Goal: Task Accomplishment & Management: Complete application form

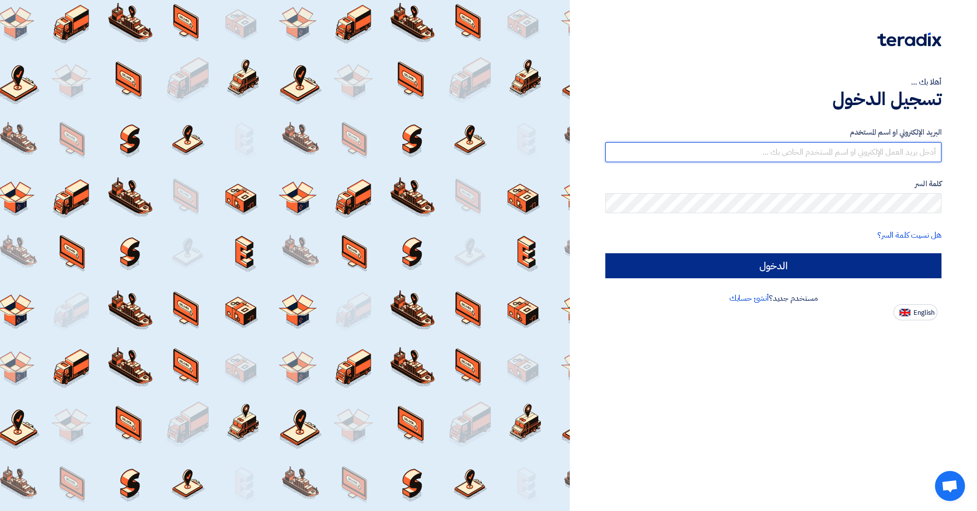
type input "[EMAIL_ADDRESS][DOMAIN_NAME]"
click at [749, 266] on input "الدخول" at bounding box center [774, 265] width 336 height 25
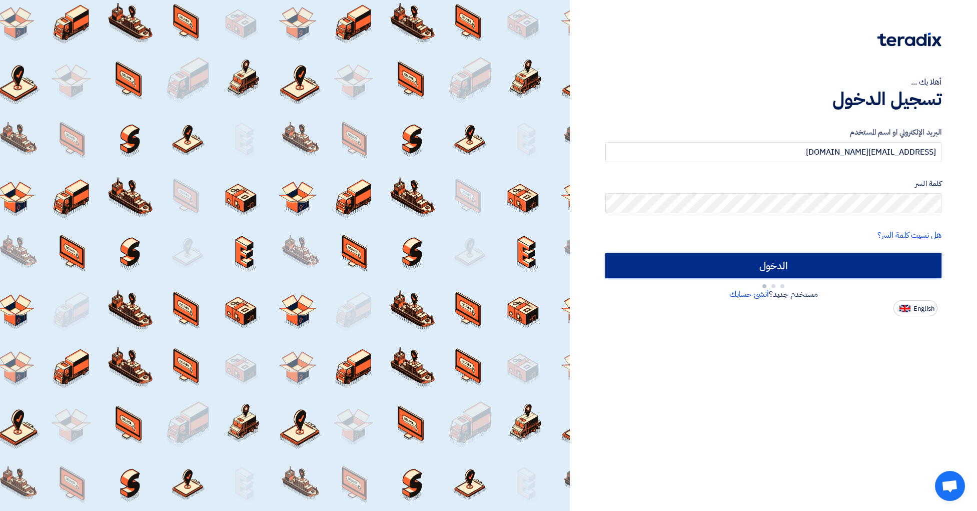
type input "Sign in"
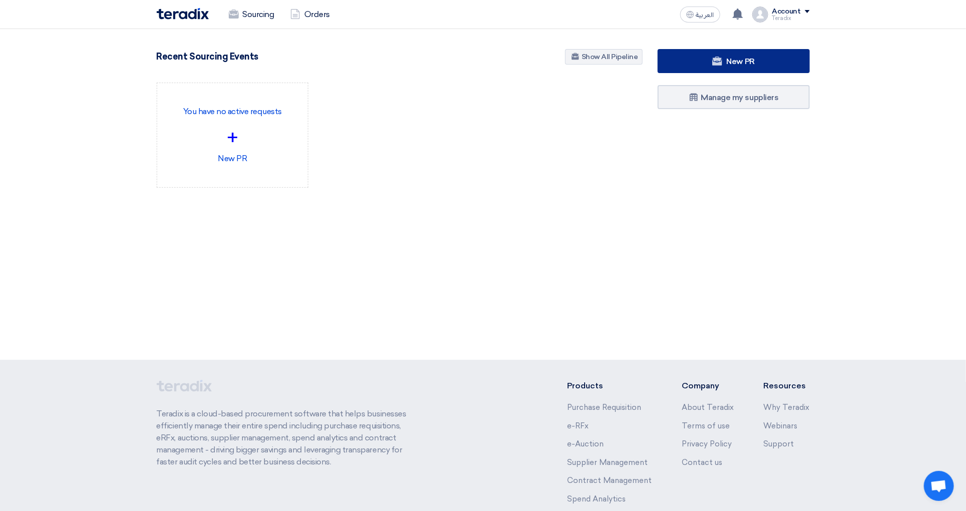
click at [726, 52] on link "New PR" at bounding box center [734, 61] width 152 height 24
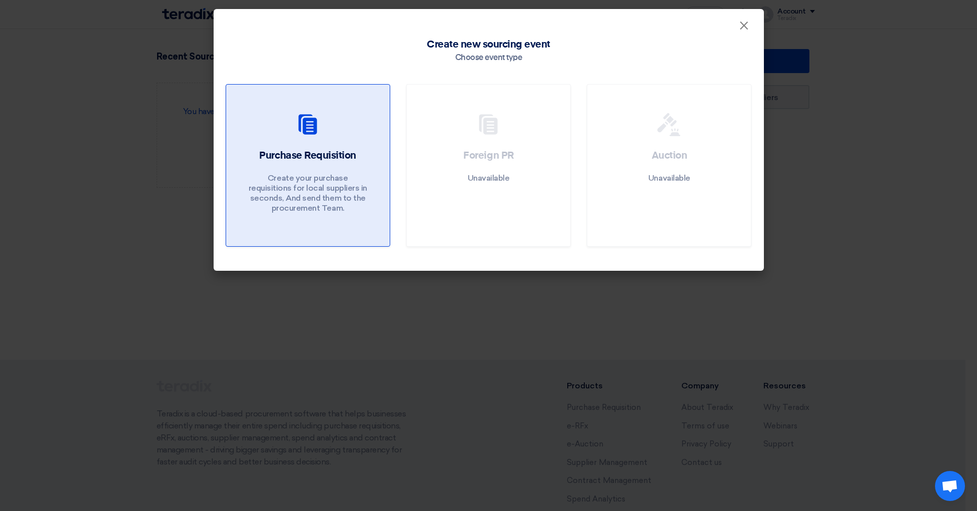
click at [310, 134] on use at bounding box center [308, 124] width 19 height 20
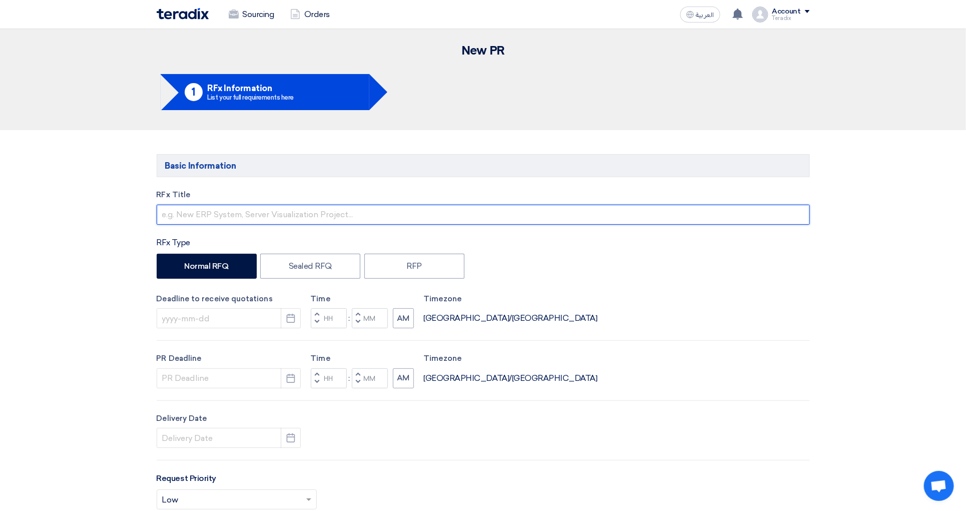
click at [247, 218] on input "text" at bounding box center [483, 215] width 653 height 20
paste input "GLASS;TYPE: WINDOW PANEL"
type input "GLASS;TYPE: WINDOW PANEL"
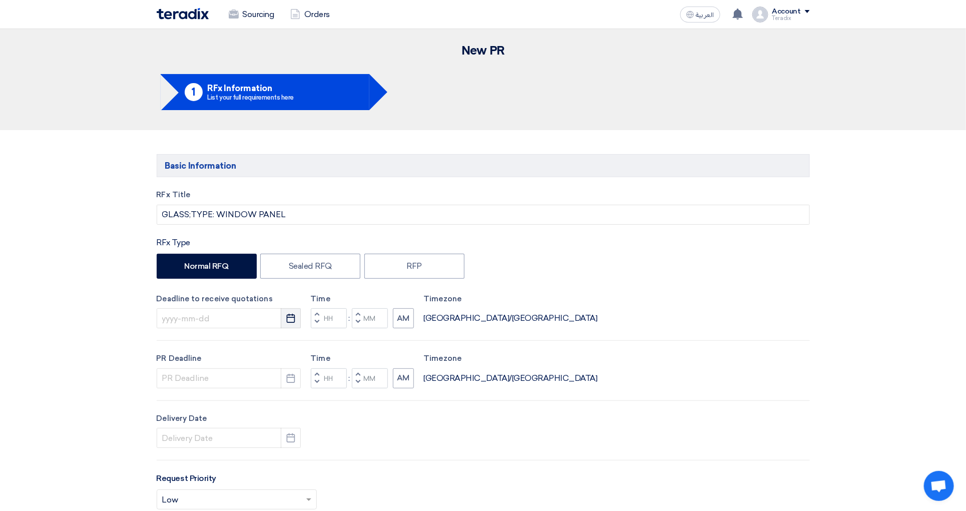
click at [294, 322] on icon "Pick a date" at bounding box center [291, 318] width 10 height 10
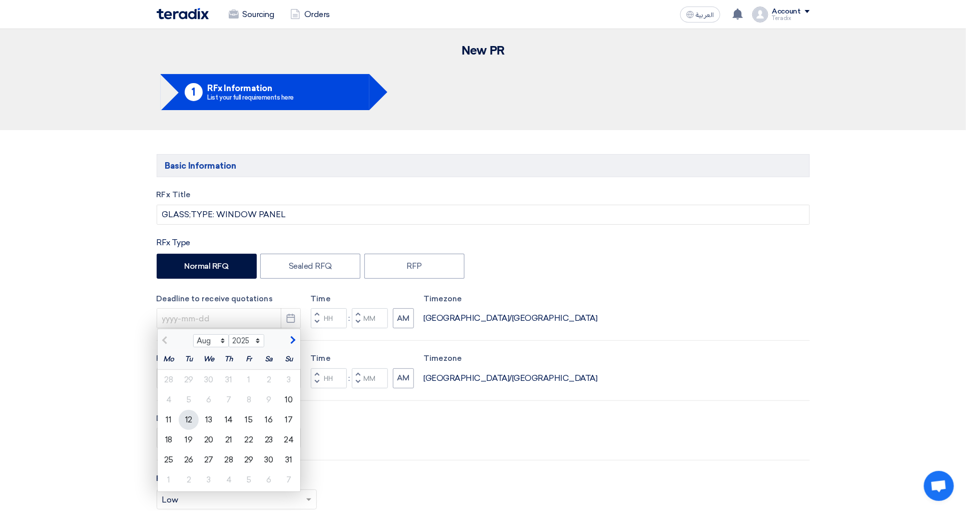
click at [191, 422] on div "12" at bounding box center [189, 420] width 20 height 20
type input "[DATE]"
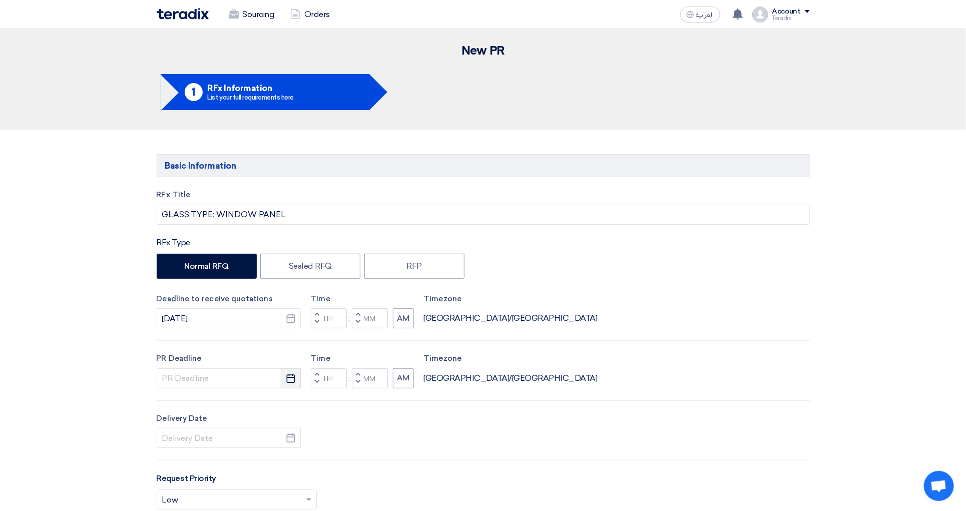
click at [291, 383] on icon "Pick a date" at bounding box center [291, 378] width 10 height 10
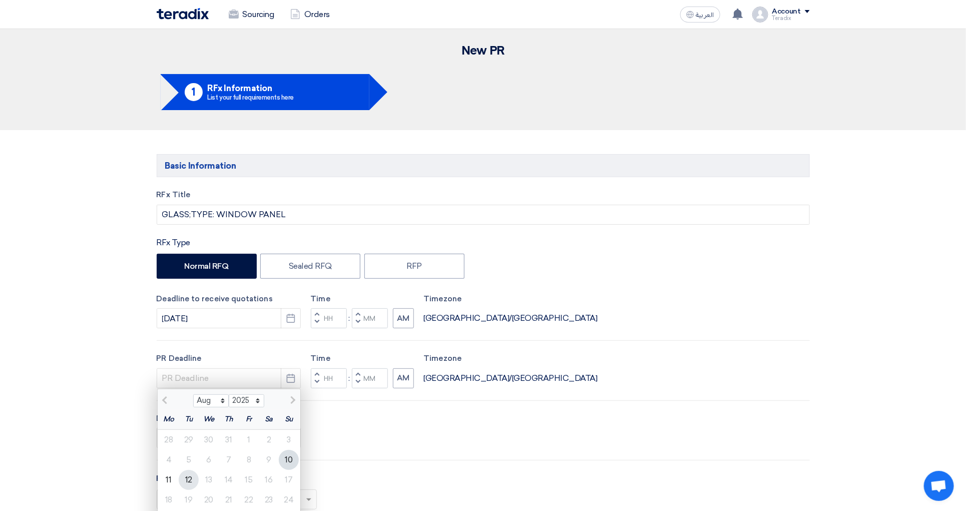
click at [188, 486] on div "12" at bounding box center [189, 480] width 20 height 20
type input "[DATE]"
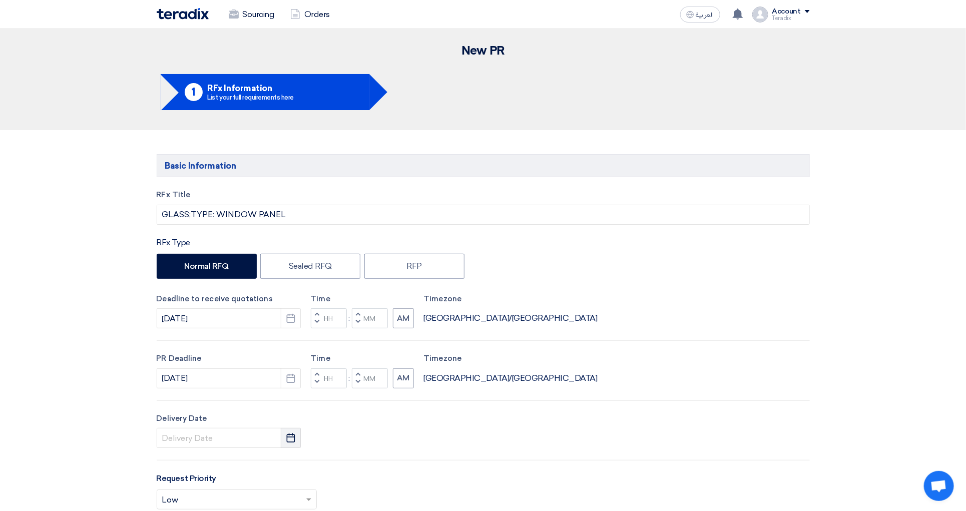
click at [284, 446] on button "Pick a date" at bounding box center [291, 438] width 20 height 20
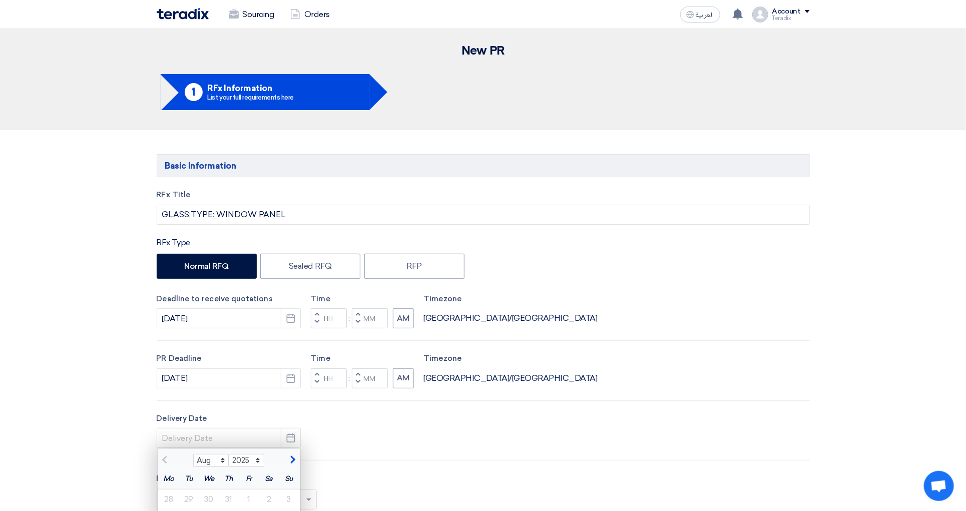
scroll to position [375, 0]
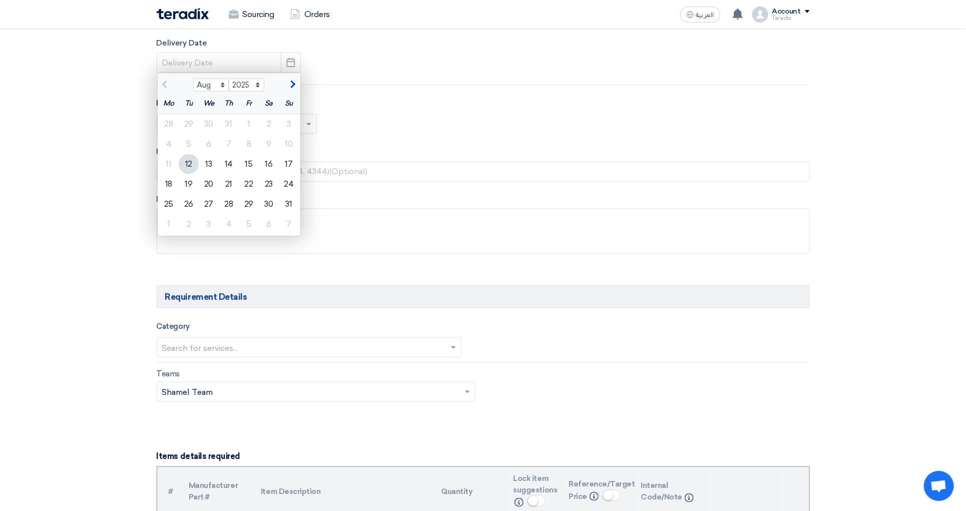
click at [182, 166] on div "12" at bounding box center [189, 164] width 20 height 20
type input "[DATE]"
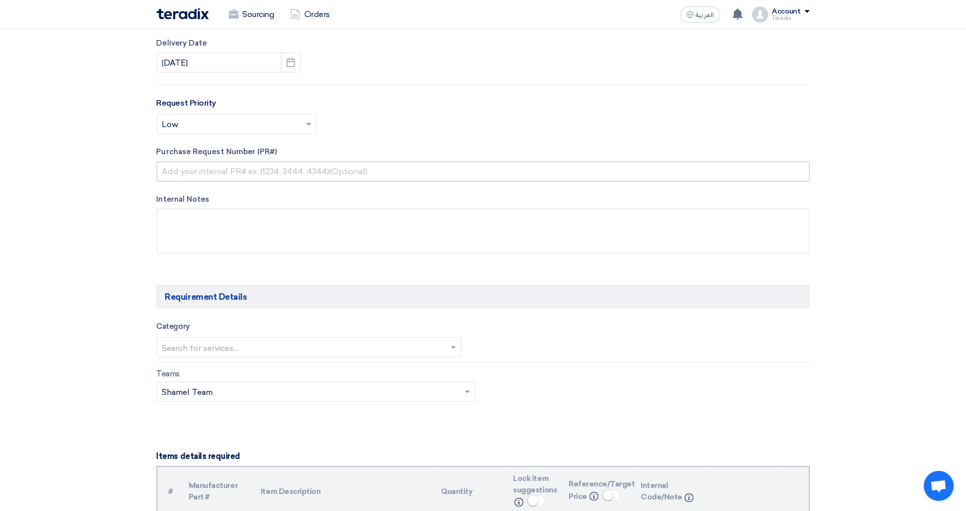
scroll to position [0, 0]
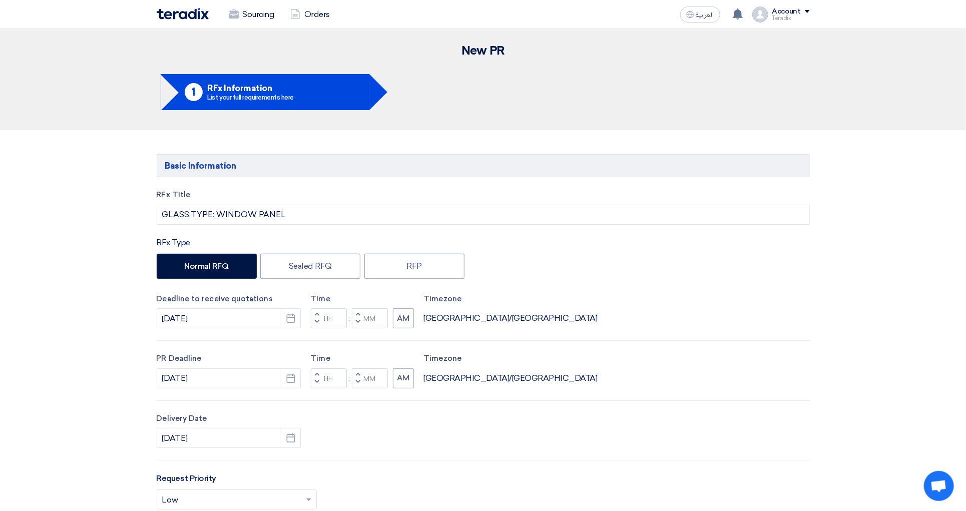
click at [359, 328] on button "Decrement minutes" at bounding box center [358, 322] width 12 height 13
type input "11"
type input "59"
click at [356, 387] on button "Decrement minutes" at bounding box center [358, 382] width 12 height 13
type input "11"
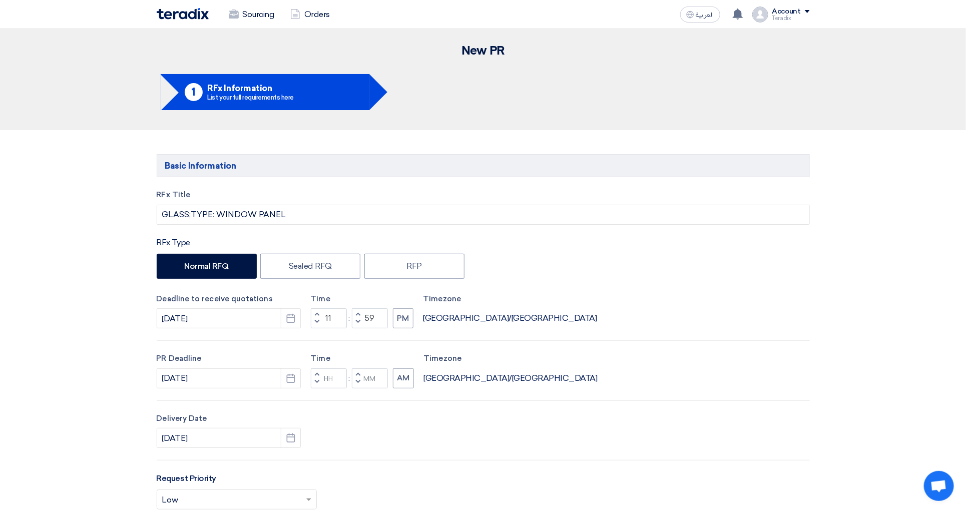
type input "59"
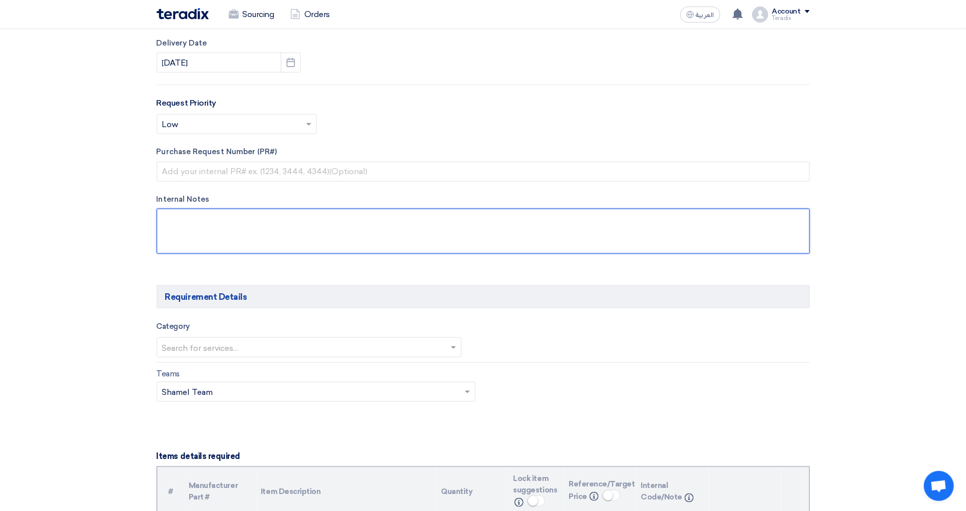
click at [236, 228] on textarea at bounding box center [483, 231] width 653 height 45
paste textarea "[PERSON_NAME] Procurement Officer M. [PHONE_NUMBER] E. [EMAIL_ADDRESS][DOMAIN_N…"
type textarea "[PERSON_NAME] Procurement Officer M. [PHONE_NUMBER] E. [EMAIL_ADDRESS][DOMAIN_N…"
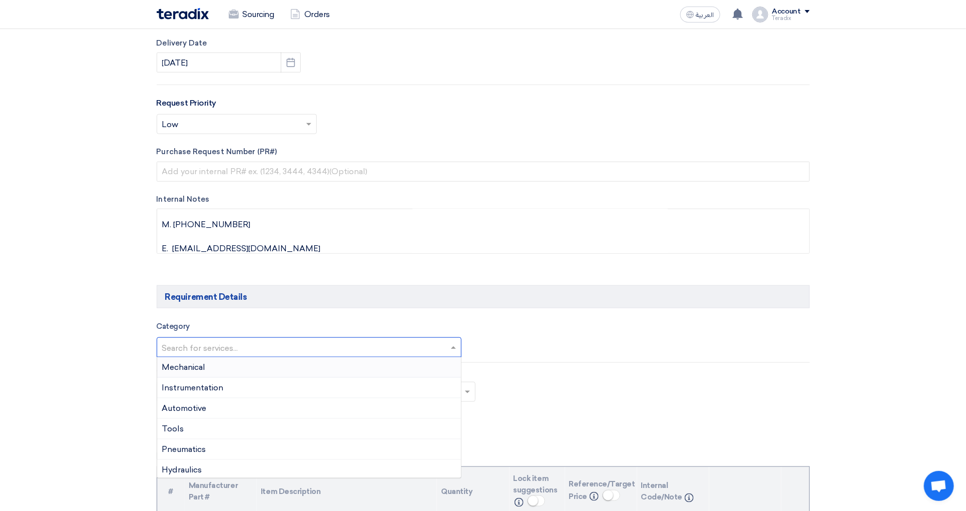
click at [247, 353] on input "text" at bounding box center [304, 348] width 284 height 17
click at [236, 400] on div "General Items" at bounding box center [309, 406] width 304 height 21
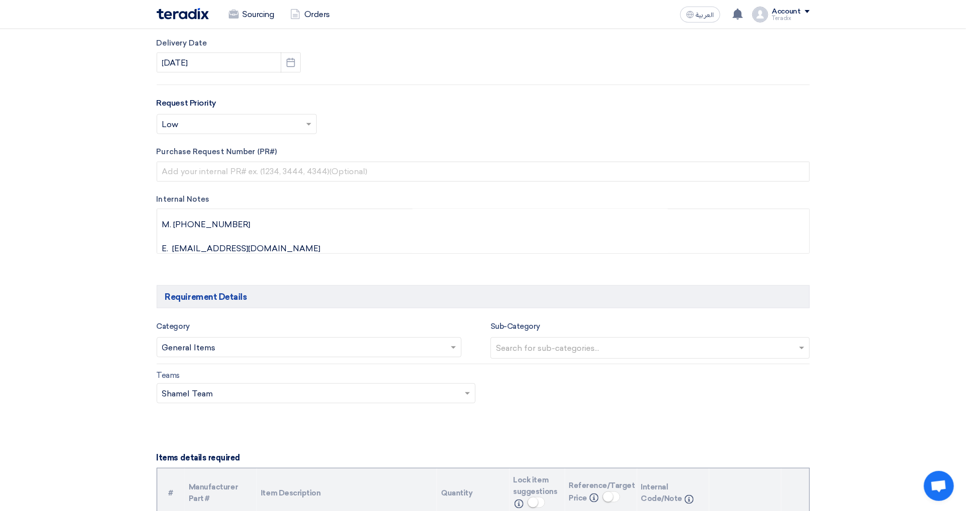
scroll to position [751, 0]
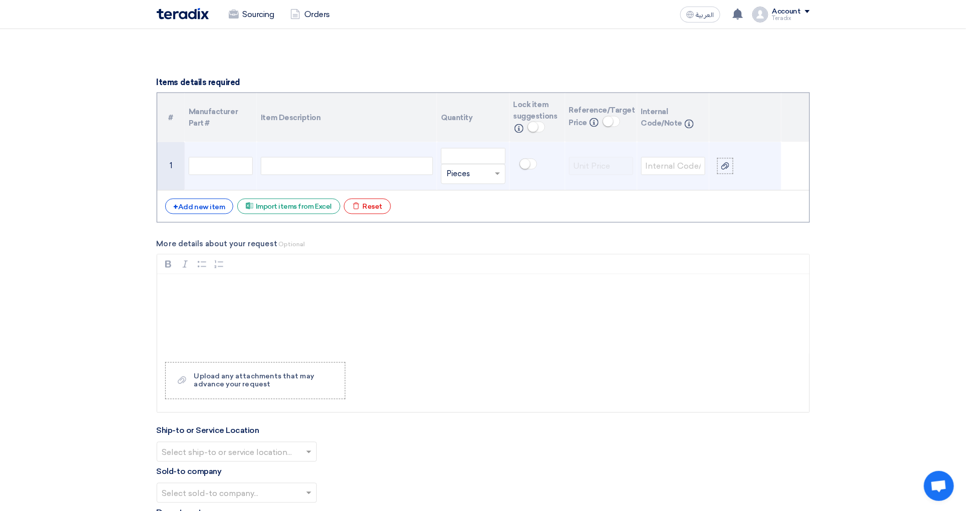
click at [288, 175] on div at bounding box center [347, 166] width 172 height 18
paste div
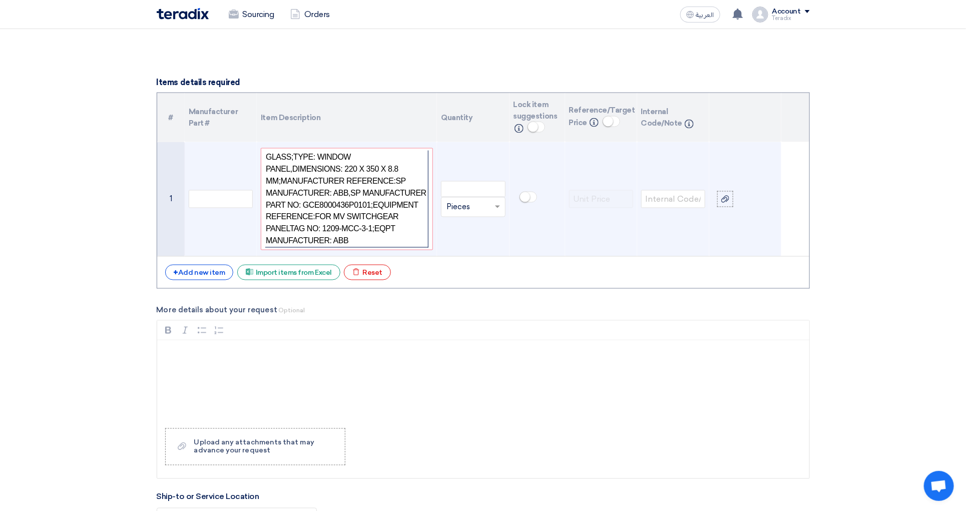
scroll to position [742, 0]
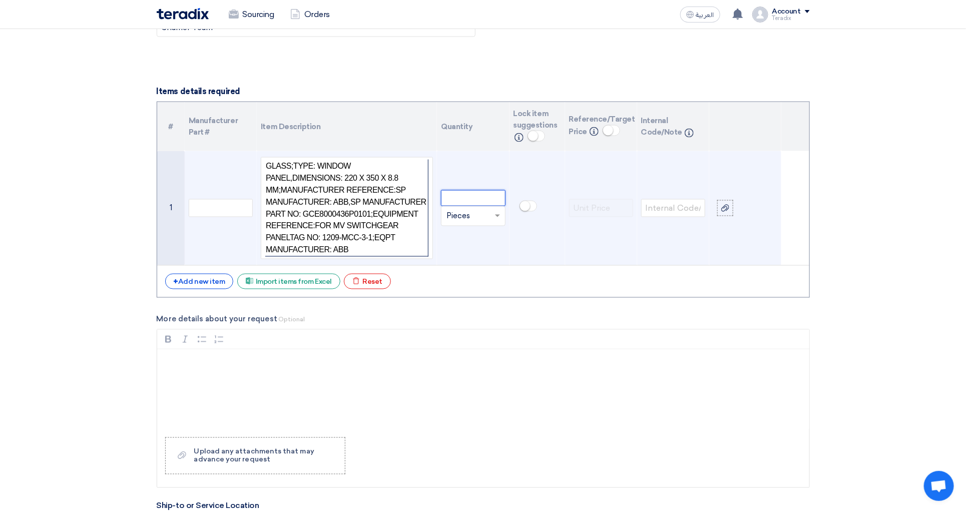
click at [465, 191] on input "number" at bounding box center [473, 198] width 64 height 16
paste input "24"
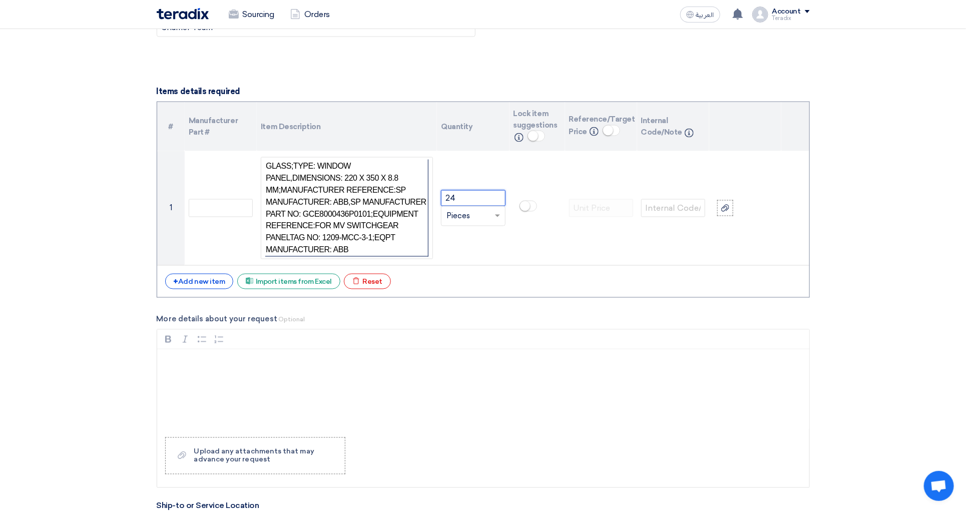
type input "24"
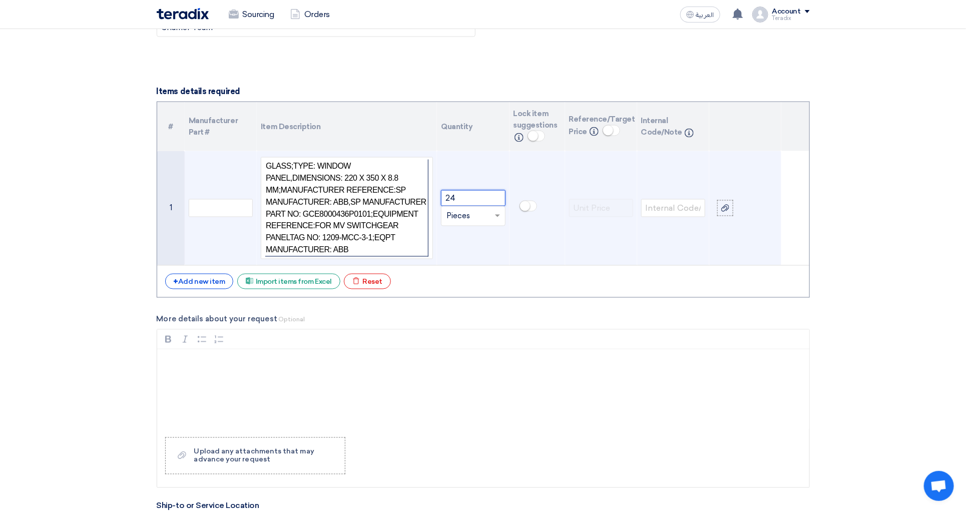
click at [462, 215] on input "text" at bounding box center [466, 216] width 41 height 16
paste input "number"
click at [479, 194] on input "number" at bounding box center [473, 198] width 64 height 16
type input "24"
click at [490, 215] on div at bounding box center [472, 216] width 63 height 16
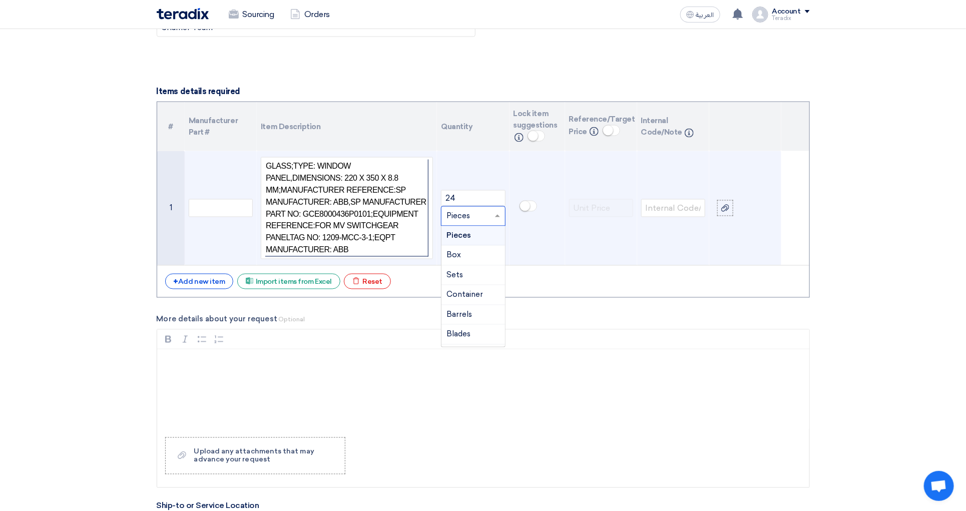
paste input "EA"
type input "EA"
click at [479, 246] on div "Add type... "EA"" at bounding box center [472, 256] width 63 height 20
click at [533, 314] on label "More details about your request Optional" at bounding box center [483, 320] width 653 height 12
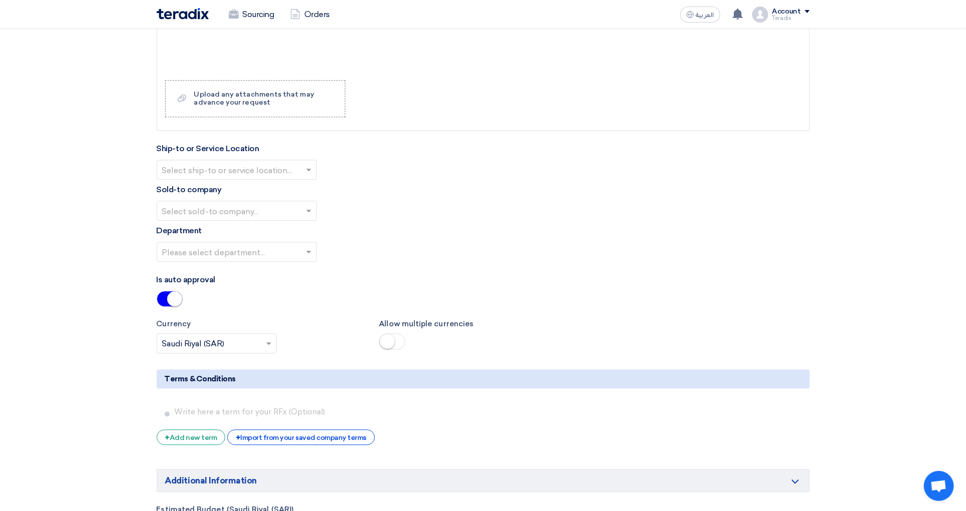
scroll to position [1117, 0]
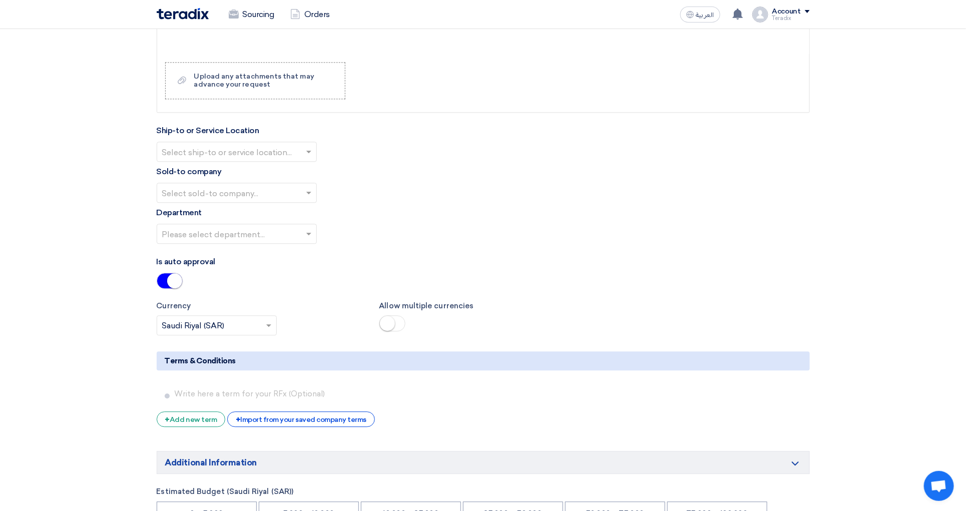
click at [292, 142] on div "Select ship-to or service location..." at bounding box center [237, 152] width 160 height 20
click at [275, 162] on div "Obeikan Digital Solutions" at bounding box center [236, 172] width 159 height 20
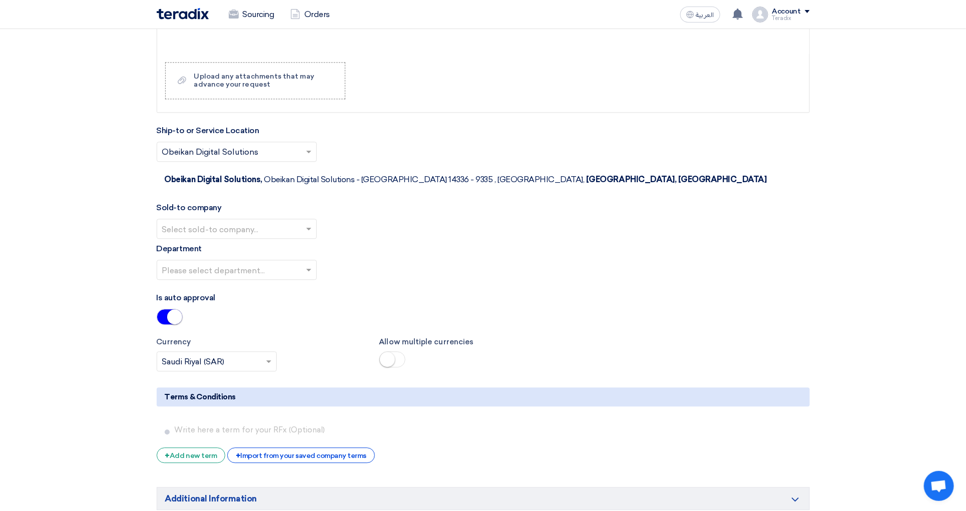
click at [264, 221] on input "text" at bounding box center [231, 229] width 139 height 17
click at [267, 244] on span "SHAMEL / Obeikan Digital Solutions" at bounding box center [231, 249] width 139 height 10
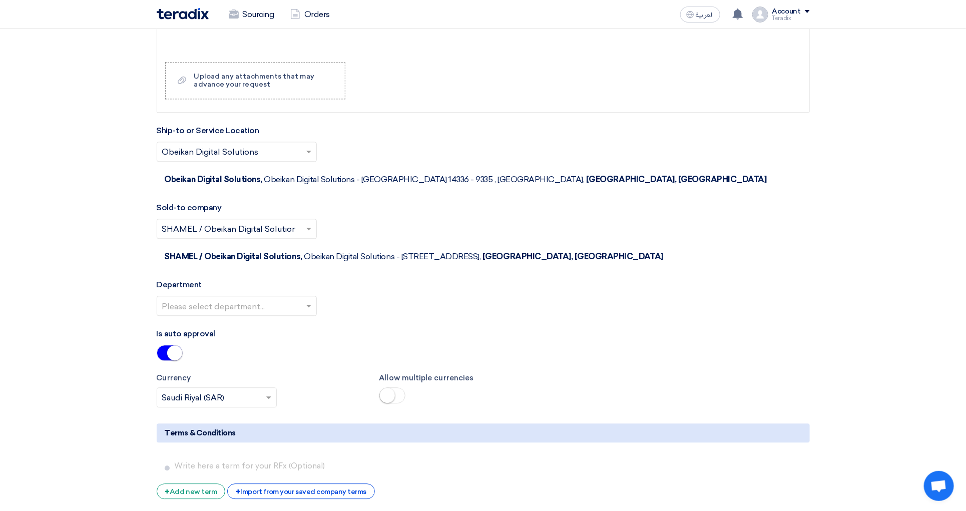
click at [270, 296] on div "Please select department..." at bounding box center [483, 310] width 653 height 28
click at [278, 298] on input "text" at bounding box center [231, 306] width 139 height 17
click at [269, 316] on div "Procurement Department" at bounding box center [236, 326] width 159 height 20
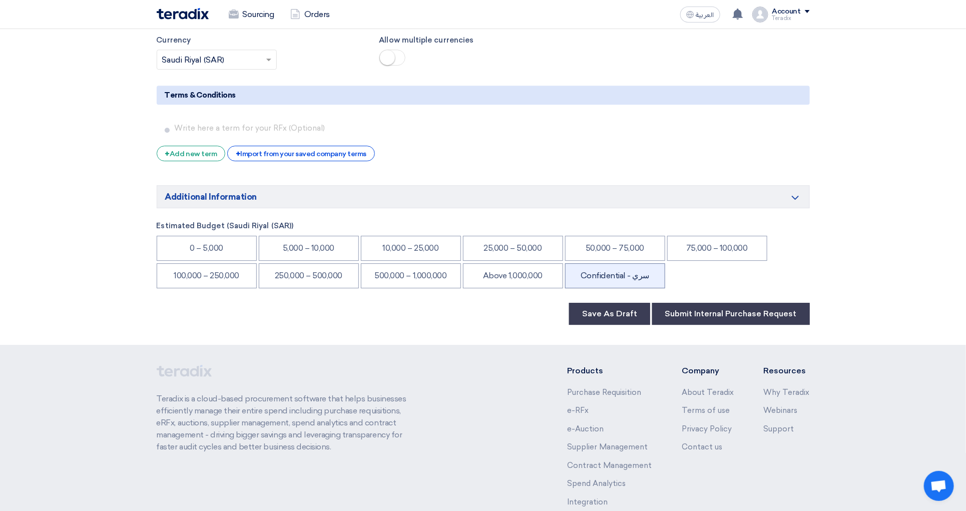
click at [633, 263] on li "Confidential - سري" at bounding box center [615, 275] width 100 height 25
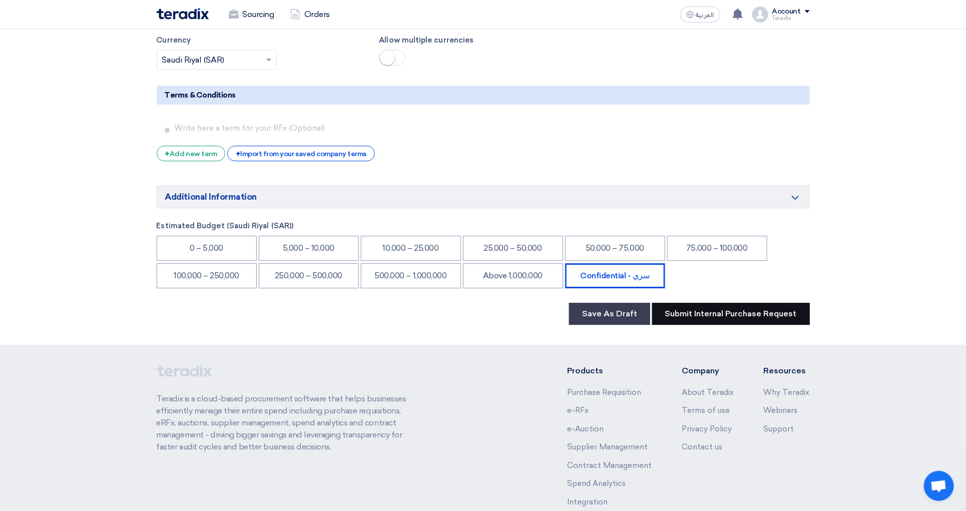
click at [709, 303] on button "Submit Internal Purchase Request" at bounding box center [731, 314] width 158 height 22
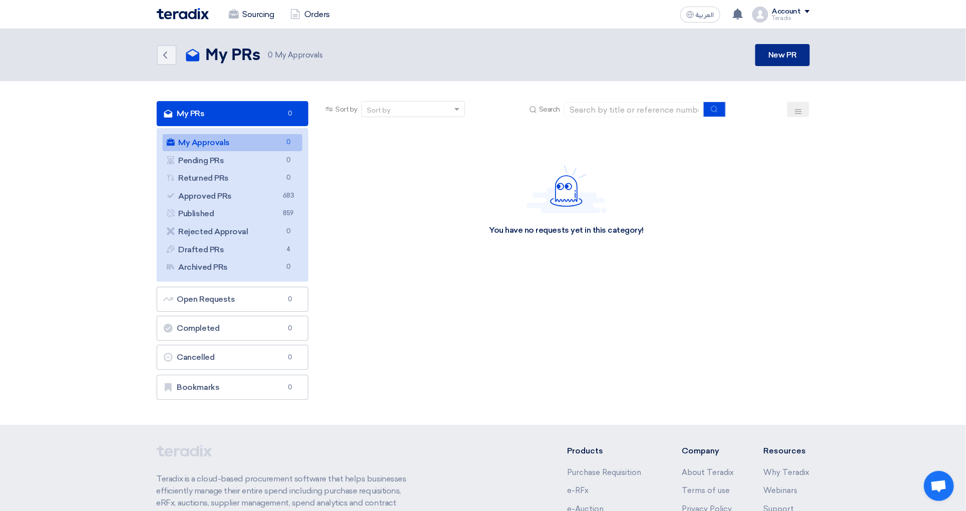
click at [774, 50] on link "New PR" at bounding box center [782, 55] width 54 height 22
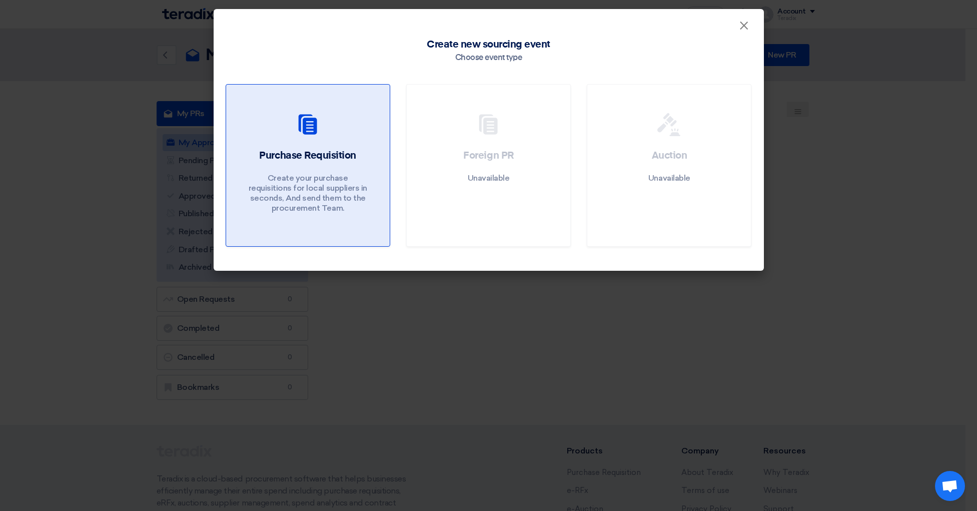
click at [353, 224] on link "Purchase Requisition Create your purchase requisitions for local suppliers in s…" at bounding box center [308, 165] width 165 height 163
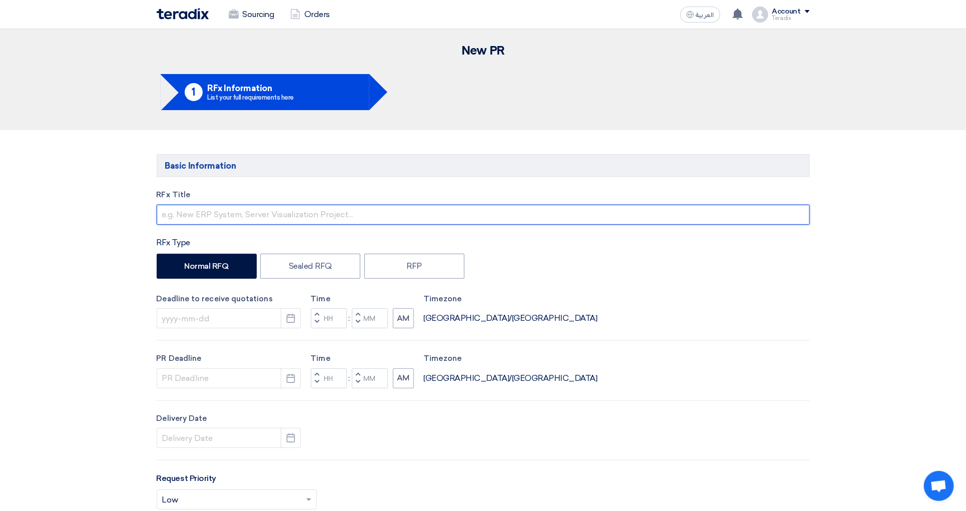
click at [238, 221] on input "text" at bounding box center [483, 215] width 653 height 20
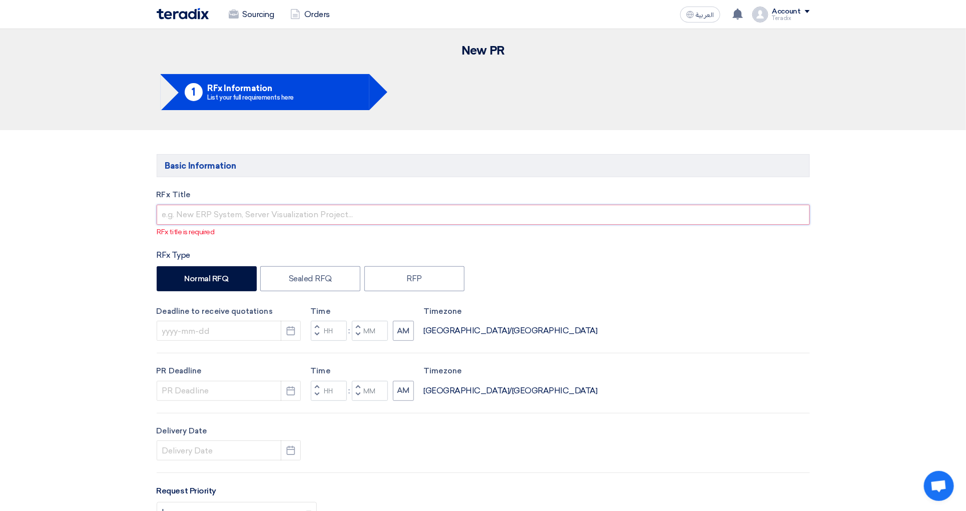
paste input "6000020784"
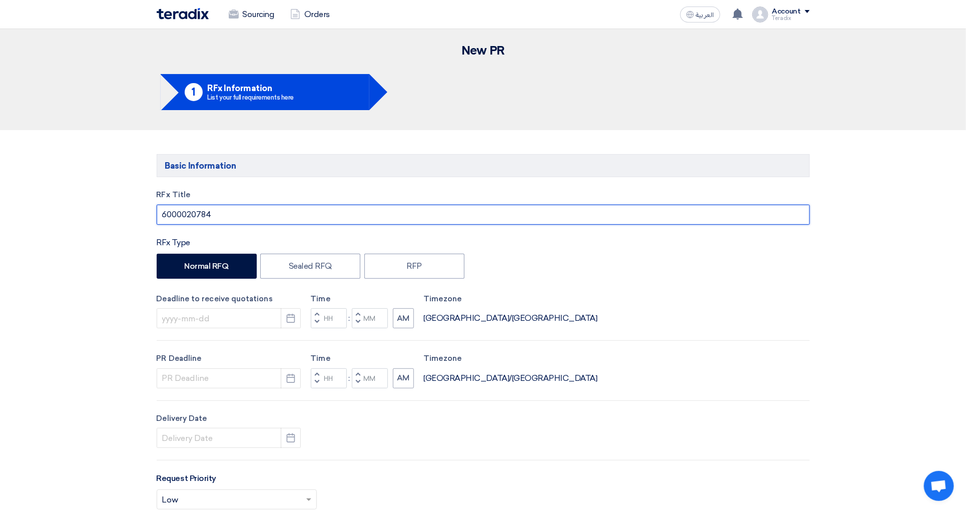
type input "6000020784"
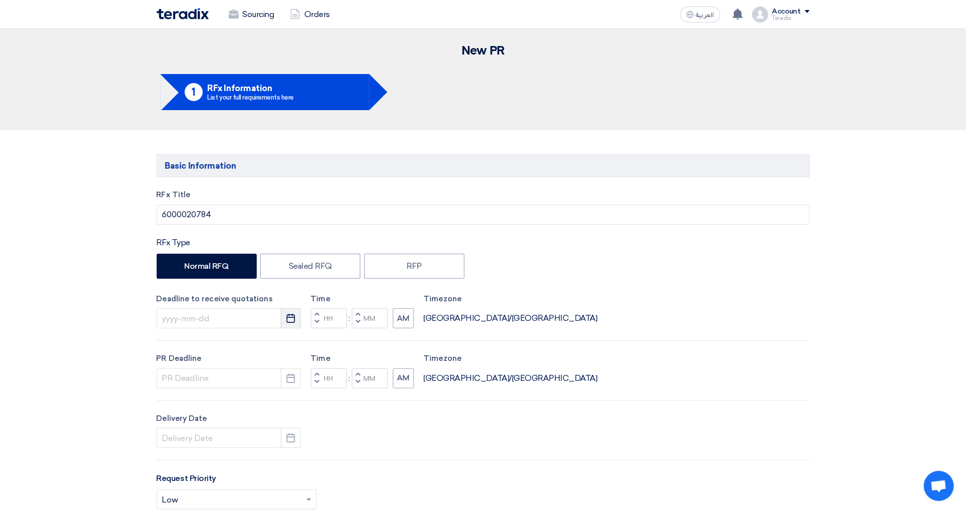
drag, startPoint x: 304, startPoint y: 318, endPoint x: 287, endPoint y: 321, distance: 16.8
click at [303, 318] on div "Deadline to receive quotations Pick a date Time Increment hours Decrement hours…" at bounding box center [483, 311] width 653 height 36
click at [286, 321] on icon "Pick a date" at bounding box center [291, 318] width 10 height 10
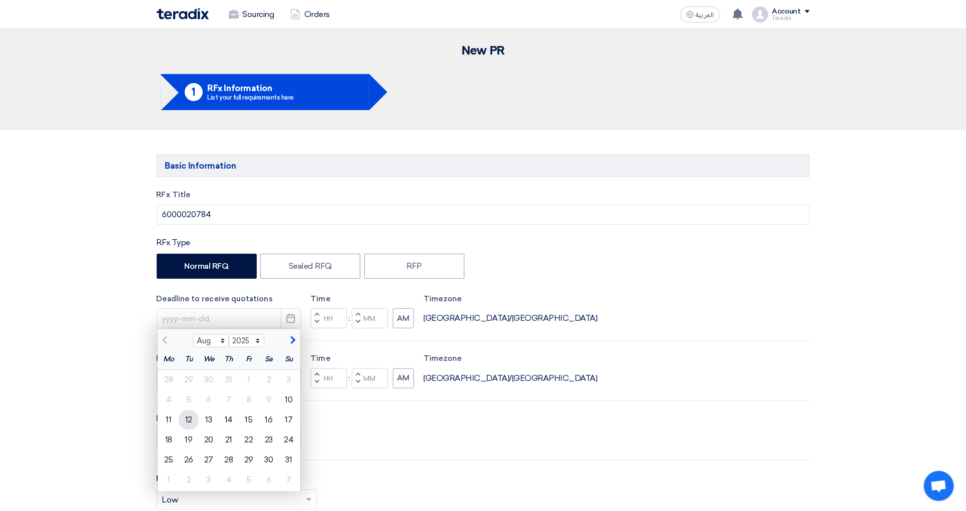
click at [188, 424] on div "12" at bounding box center [189, 420] width 20 height 20
type input "[DATE]"
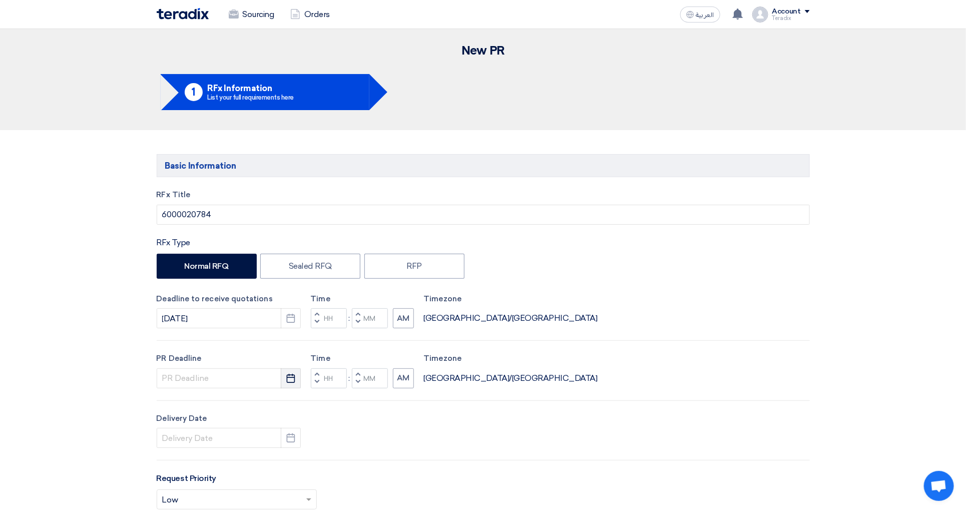
click at [298, 370] on button "Pick a date" at bounding box center [291, 378] width 20 height 20
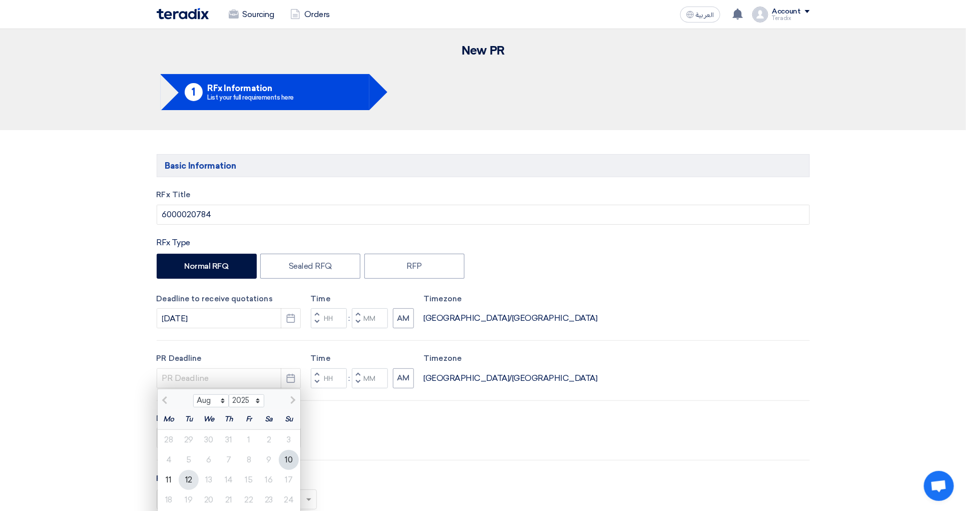
click at [195, 481] on div "12" at bounding box center [189, 480] width 20 height 20
type input "[DATE]"
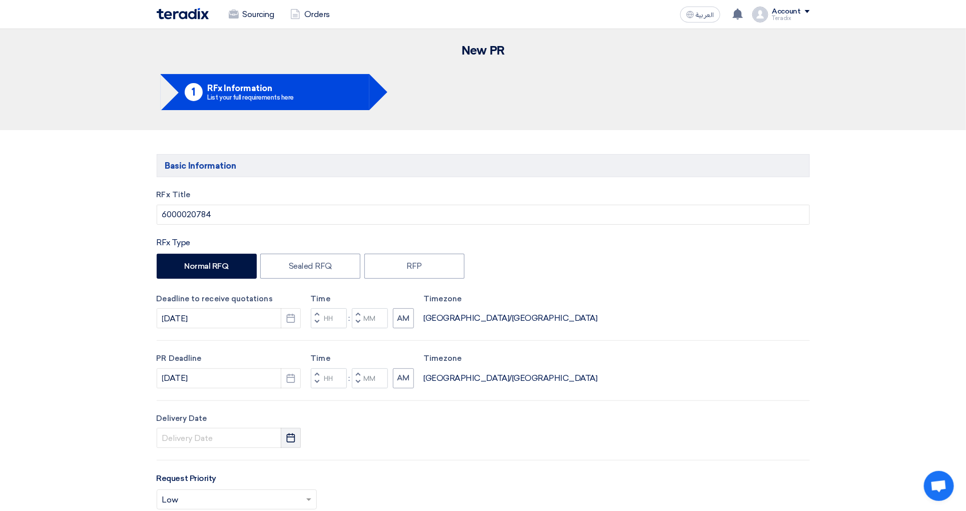
click at [284, 437] on button "Pick a date" at bounding box center [291, 438] width 20 height 20
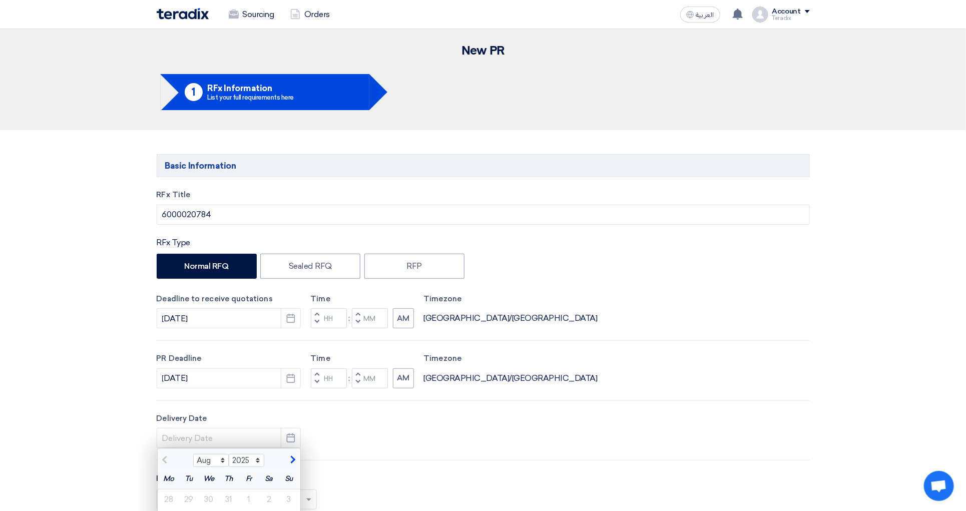
scroll to position [375, 0]
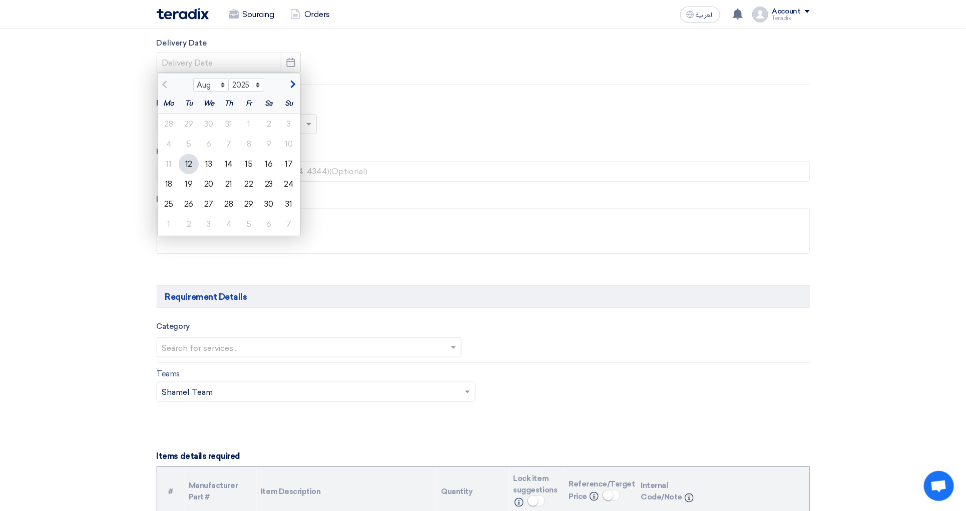
click at [184, 168] on div "12" at bounding box center [189, 164] width 20 height 20
type input "[DATE]"
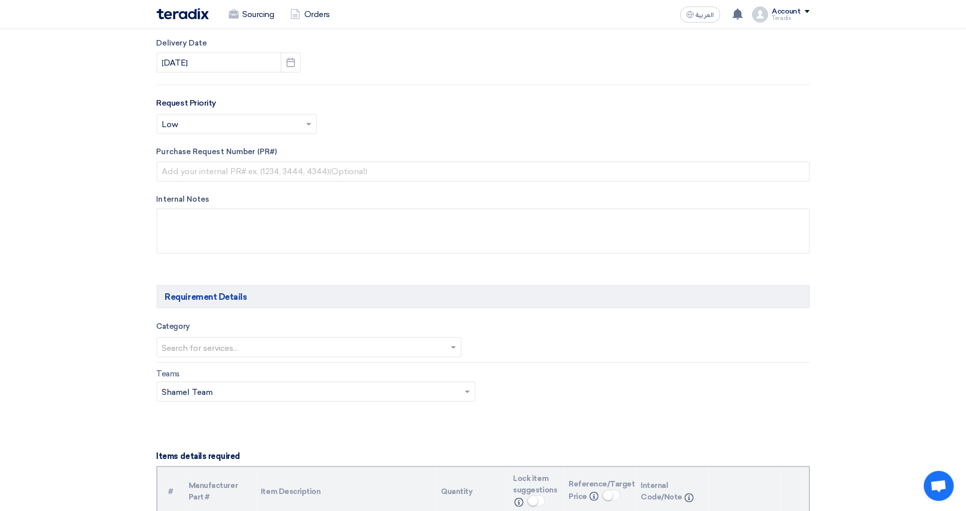
scroll to position [0, 0]
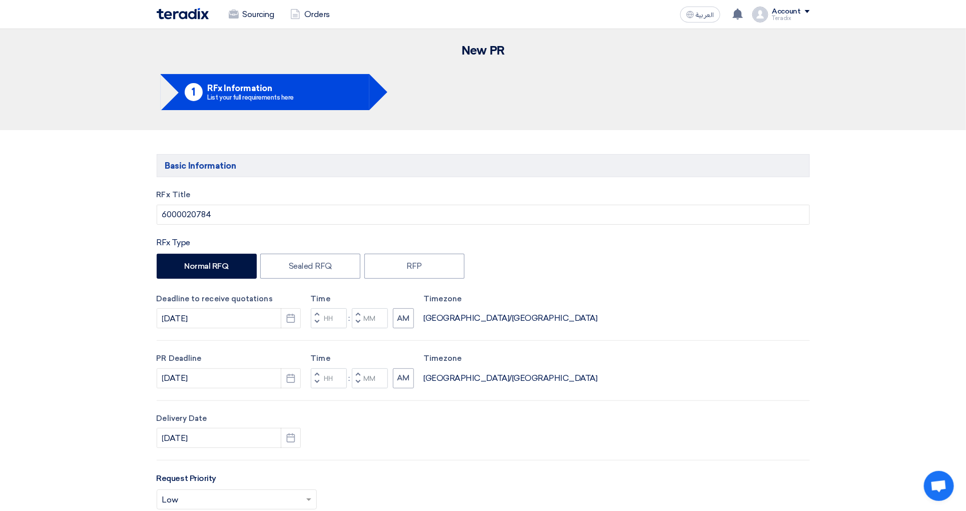
click at [360, 326] on button "Decrement minutes" at bounding box center [358, 322] width 12 height 13
type input "11"
type input "59"
click at [359, 382] on span "button" at bounding box center [358, 382] width 4 height 6
type input "11"
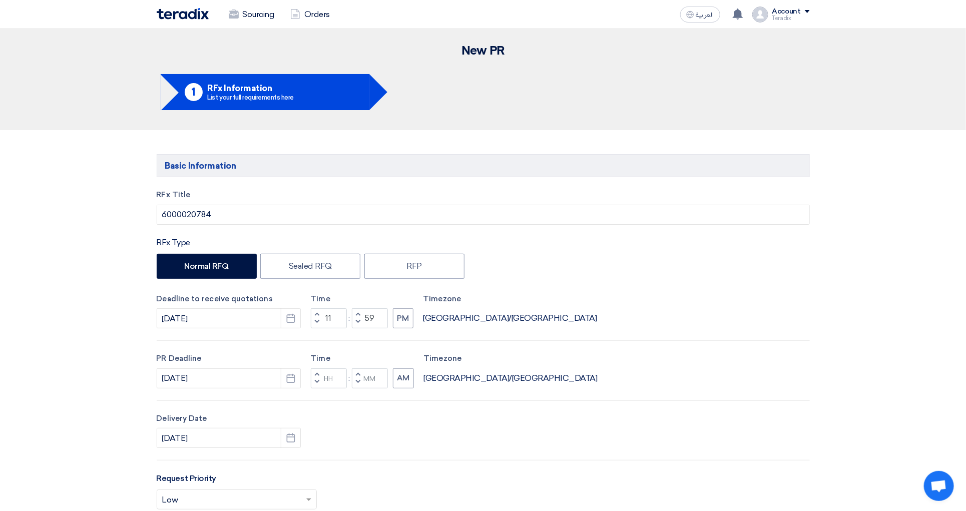
type input "59"
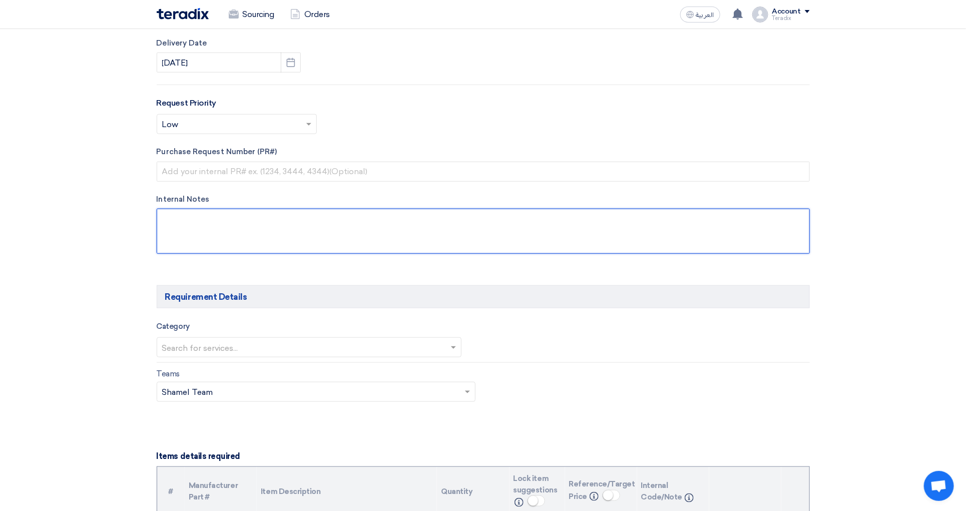
click at [251, 227] on textarea at bounding box center [483, 231] width 653 height 45
paste textarea "[PERSON_NAME] - LSAW [EMAIL_ADDRESS][DOMAIN_NAME] + 9660568500434(Work) Arabian…"
type textarea "[PERSON_NAME] - LSAW [EMAIL_ADDRESS][DOMAIN_NAME] + 9660568500434(Work) Arabian…"
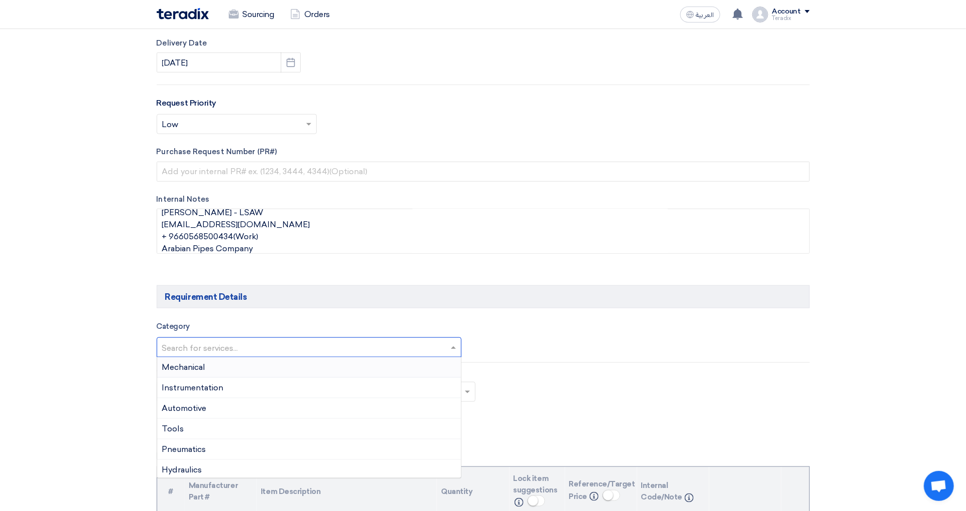
click at [264, 353] on input "text" at bounding box center [304, 348] width 284 height 17
click at [401, 368] on div "Mechanical" at bounding box center [309, 367] width 304 height 21
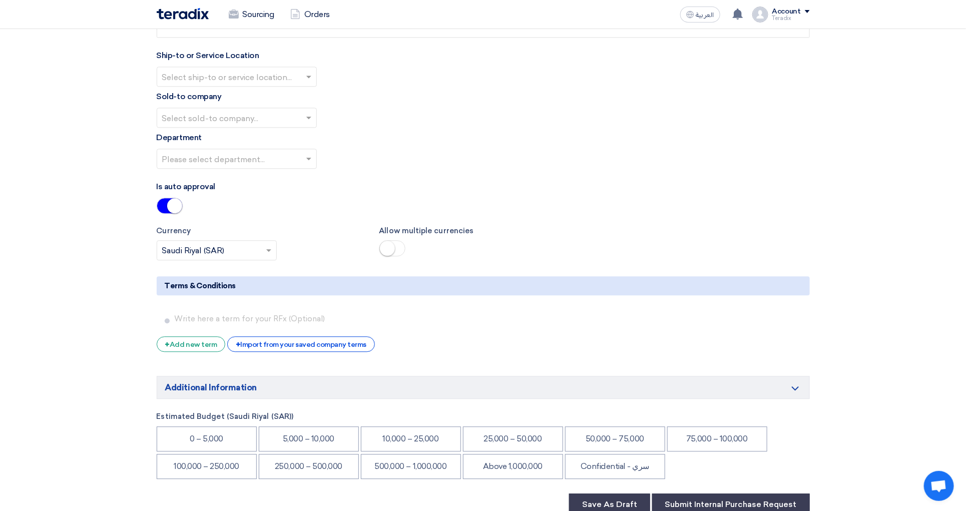
scroll to position [751, 0]
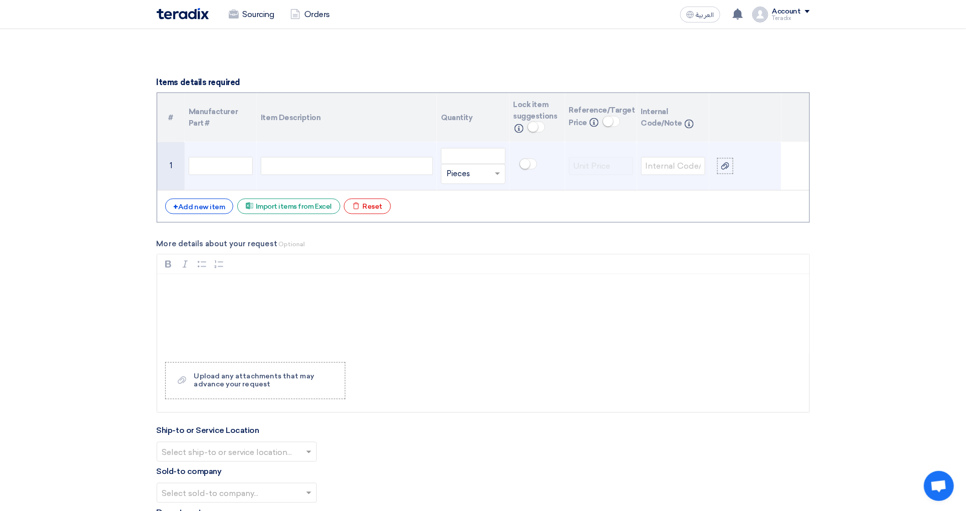
click at [338, 175] on div at bounding box center [347, 166] width 172 height 18
paste div
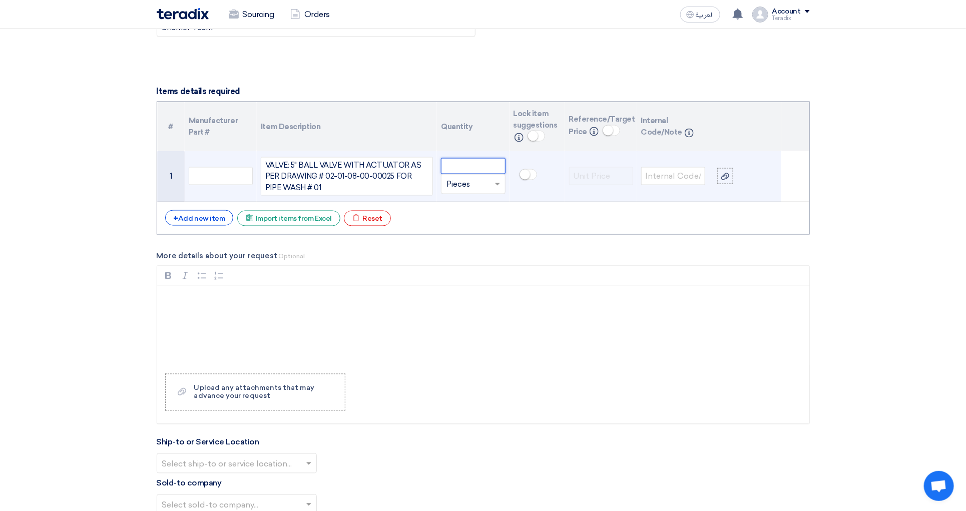
click at [460, 174] on input "number" at bounding box center [473, 166] width 64 height 16
paste input "2"
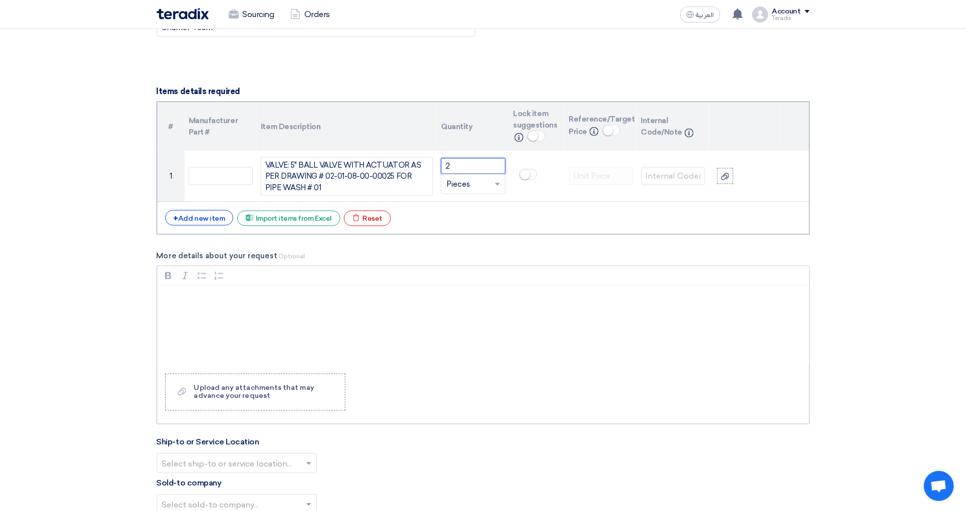
scroll to position [1117, 0]
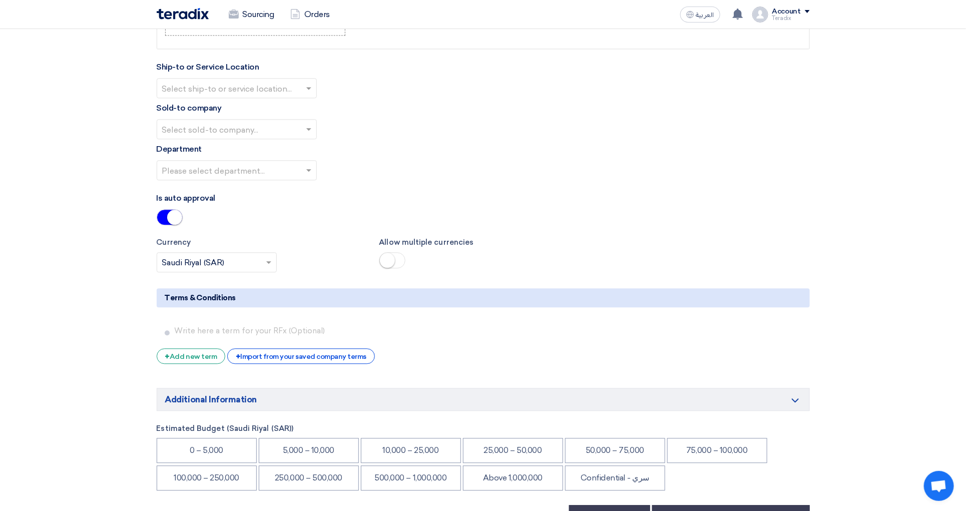
type input "2"
click at [291, 95] on input "text" at bounding box center [231, 89] width 139 height 17
click at [302, 118] on div "Obeikan Digital Solutions" at bounding box center [236, 108] width 159 height 20
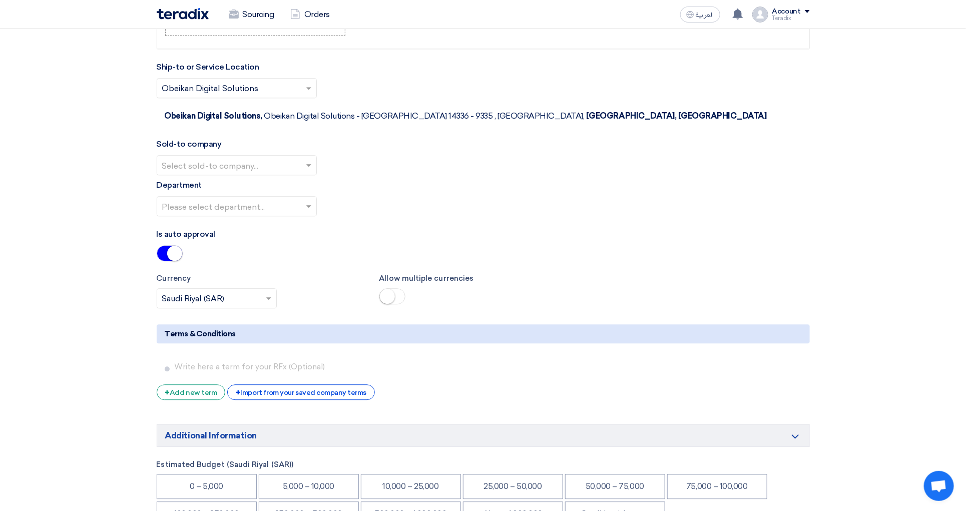
click at [281, 158] on input "text" at bounding box center [231, 166] width 139 height 17
click at [278, 180] on div "SHAMEL / Obeikan Digital Solutions" at bounding box center [236, 185] width 159 height 20
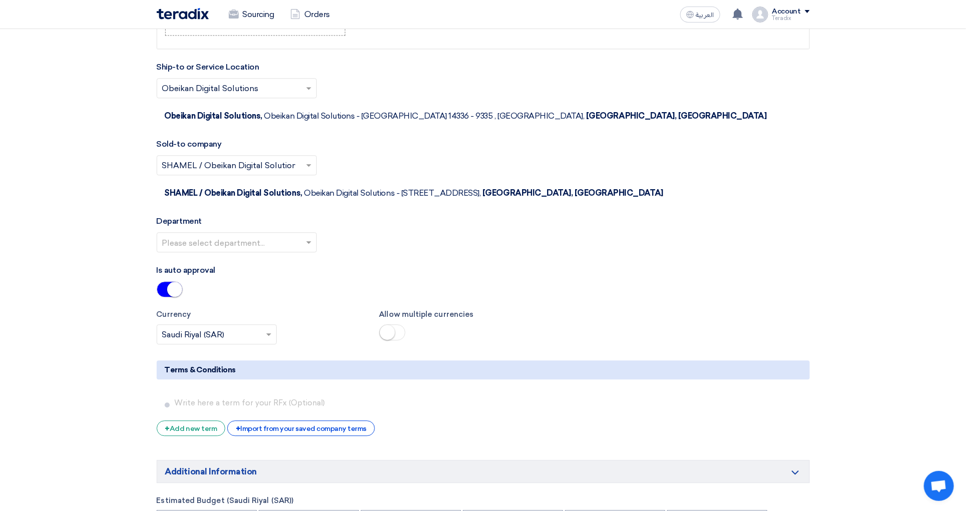
click at [277, 235] on input "text" at bounding box center [231, 243] width 139 height 17
click at [277, 252] on div "Procurement Department" at bounding box center [236, 262] width 159 height 20
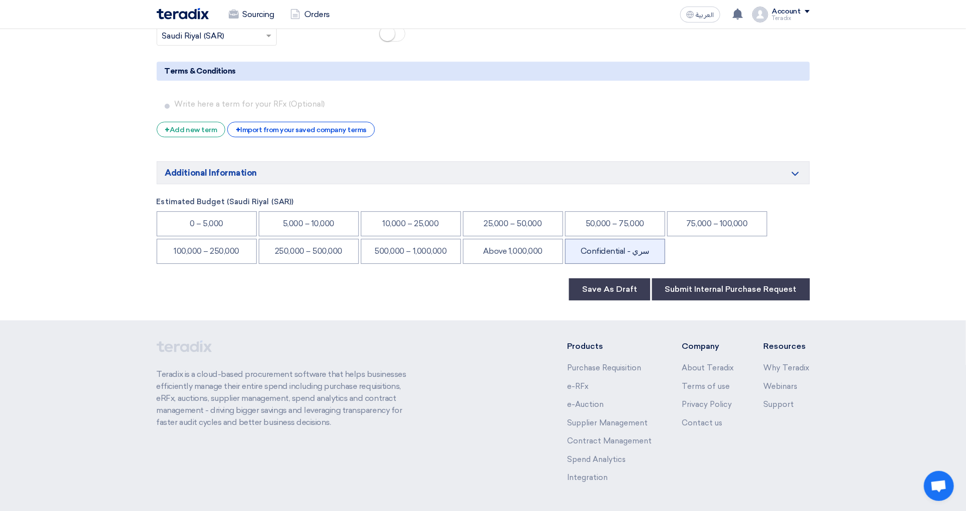
click at [612, 239] on li "Confidential - سري" at bounding box center [615, 251] width 100 height 25
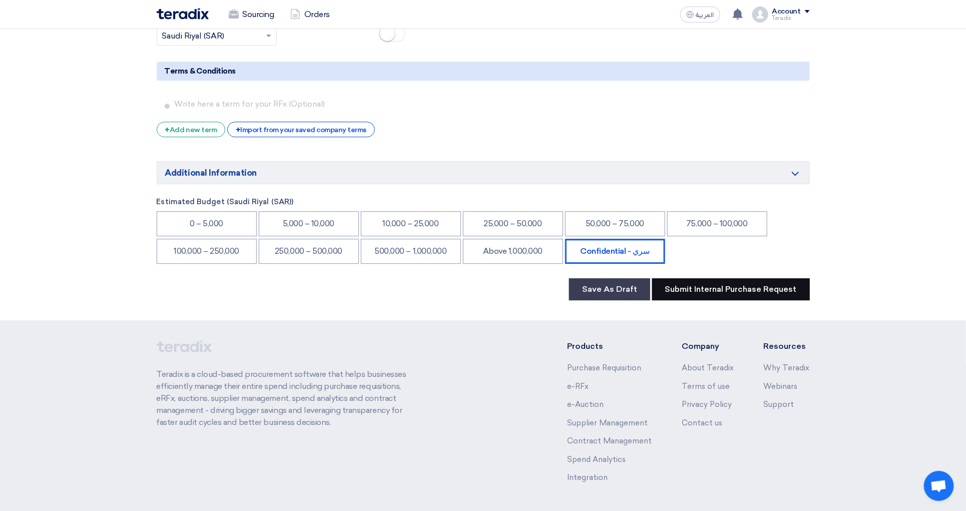
click at [724, 278] on button "Submit Internal Purchase Request" at bounding box center [731, 289] width 158 height 22
